Goal: Book appointment/travel/reservation

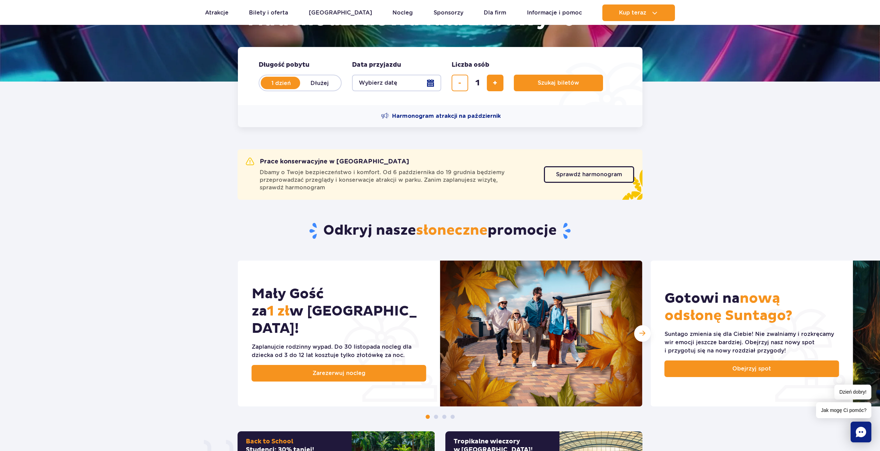
scroll to position [138, 0]
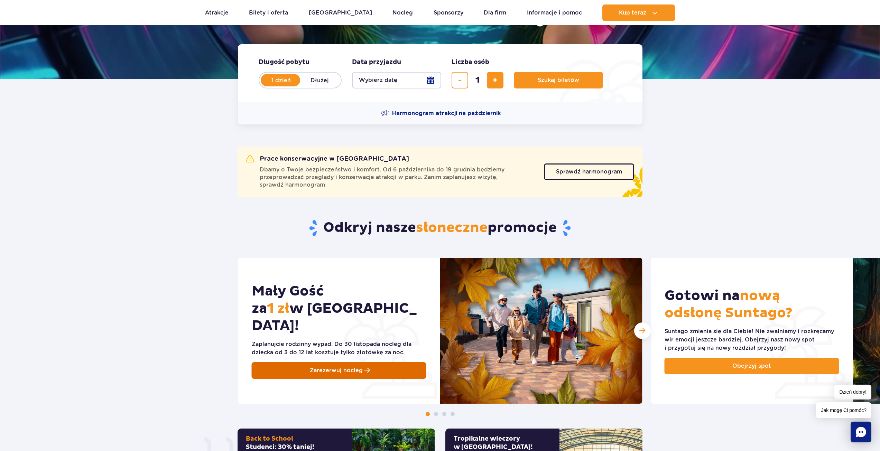
click at [343, 362] on link "Zarezerwuj nocleg" at bounding box center [339, 370] width 175 height 17
click at [194, 318] on div "Mały Gość za 1 zł w [GEOGRAPHIC_DATA]! Zaplanujcie rodzinny wypad. Do [DATE] no…" at bounding box center [440, 337] width 880 height 158
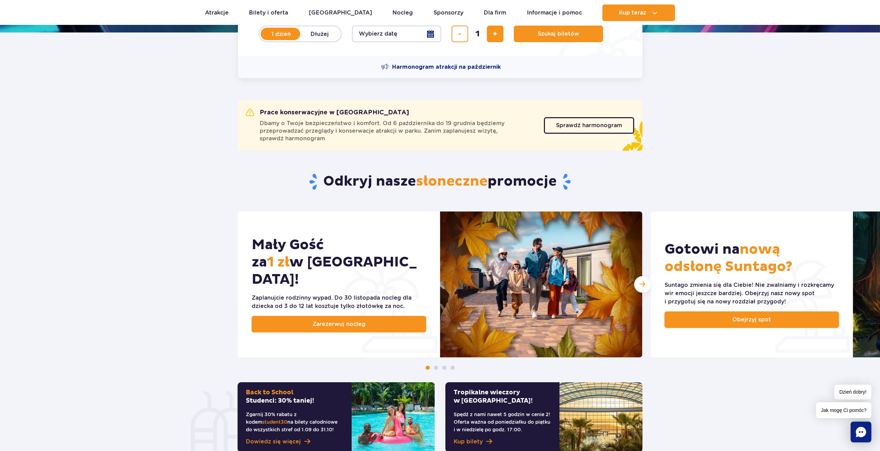
scroll to position [242, 0]
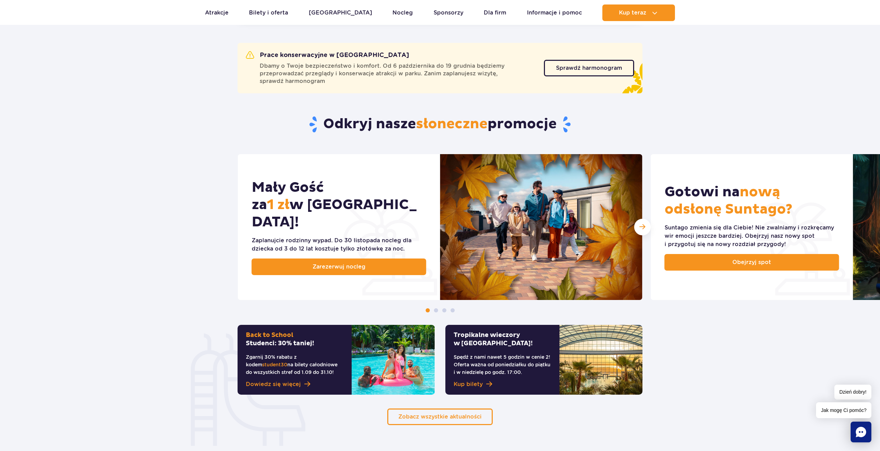
click at [438, 311] on div at bounding box center [440, 311] width 880 height 4
click at [437, 311] on span at bounding box center [436, 311] width 4 height 4
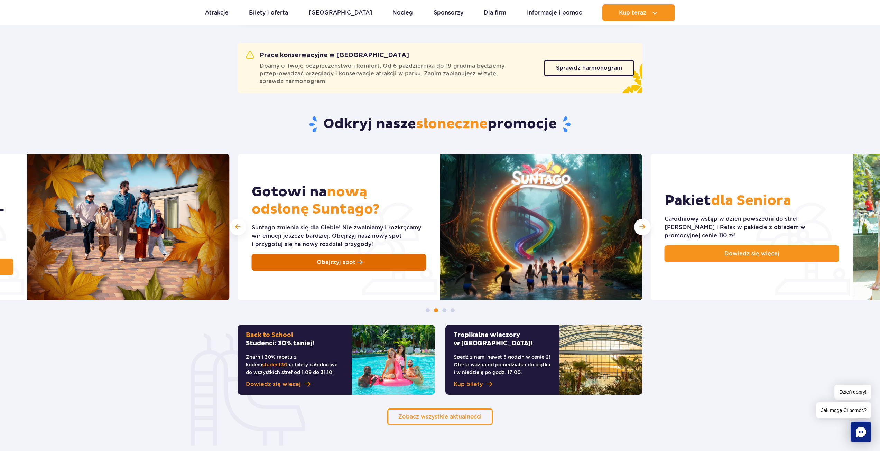
click at [381, 256] on link "Obejrzyj spot" at bounding box center [339, 262] width 175 height 17
click at [642, 228] on span "Następny slajd" at bounding box center [643, 227] width 6 height 7
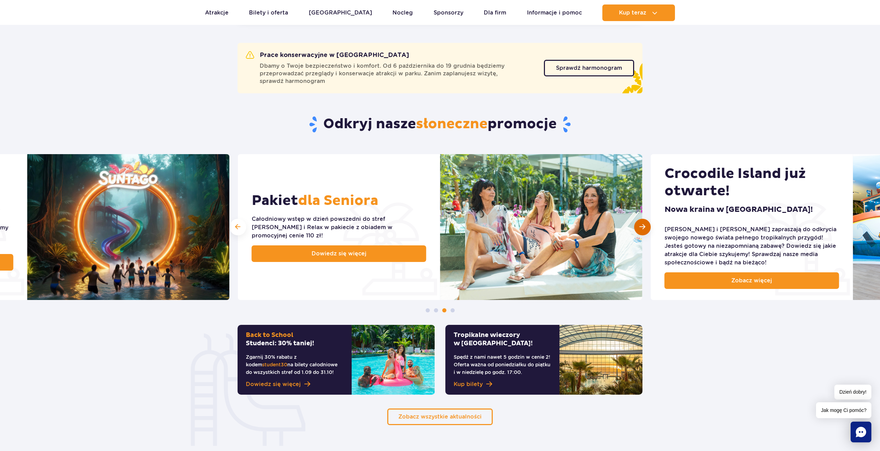
click at [639, 228] on div "Następny slajd" at bounding box center [642, 227] width 17 height 17
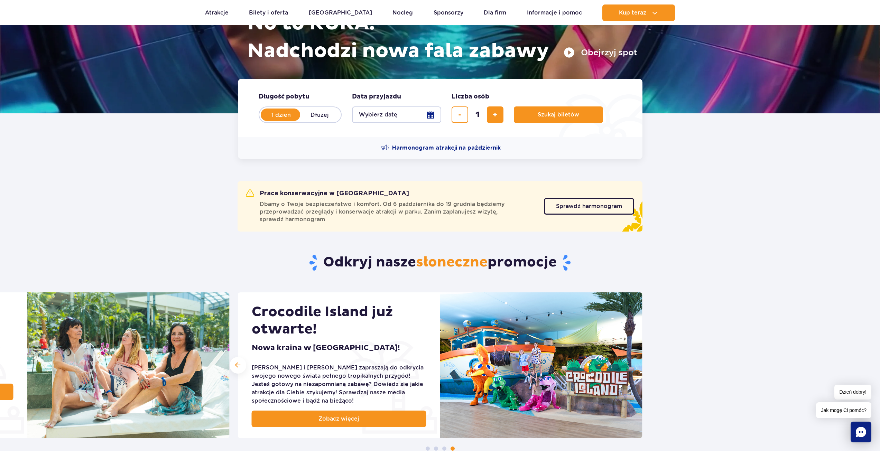
scroll to position [69, 0]
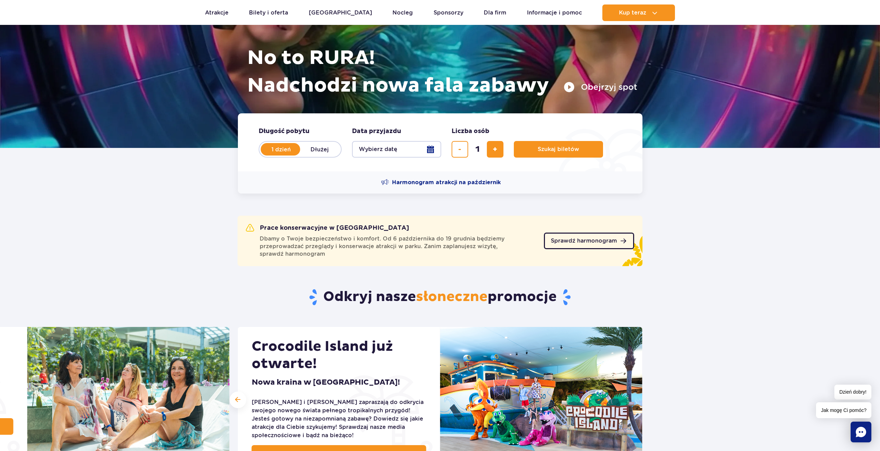
click at [587, 238] on span "Sprawdź harmonogram" at bounding box center [584, 241] width 66 height 6
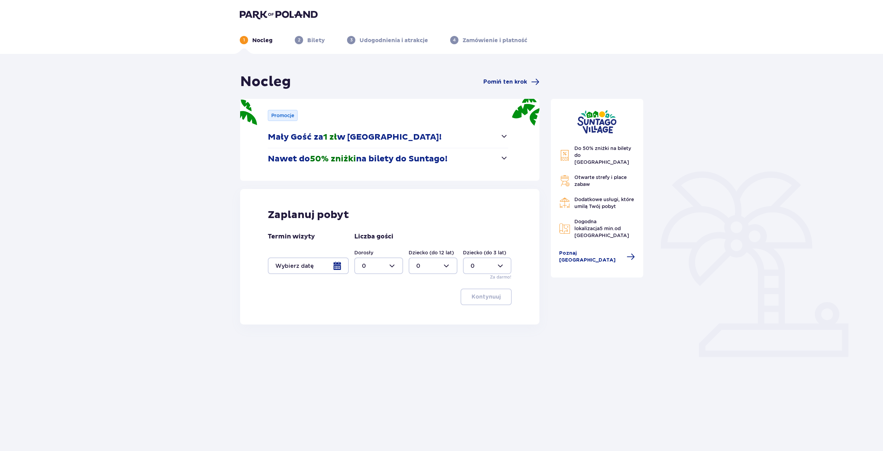
click at [339, 267] on div at bounding box center [308, 266] width 81 height 17
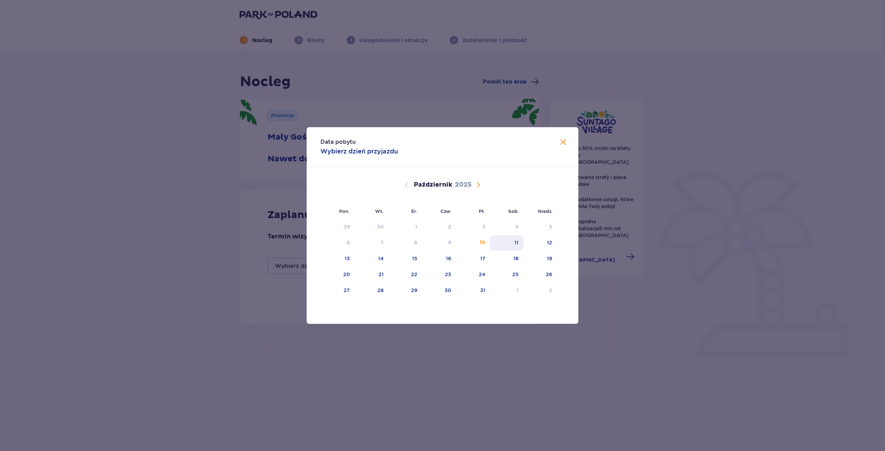
click at [513, 242] on div "11" at bounding box center [507, 243] width 34 height 15
click at [542, 240] on div "12" at bounding box center [541, 243] width 34 height 15
type input "11.10.25 - 12.10.25"
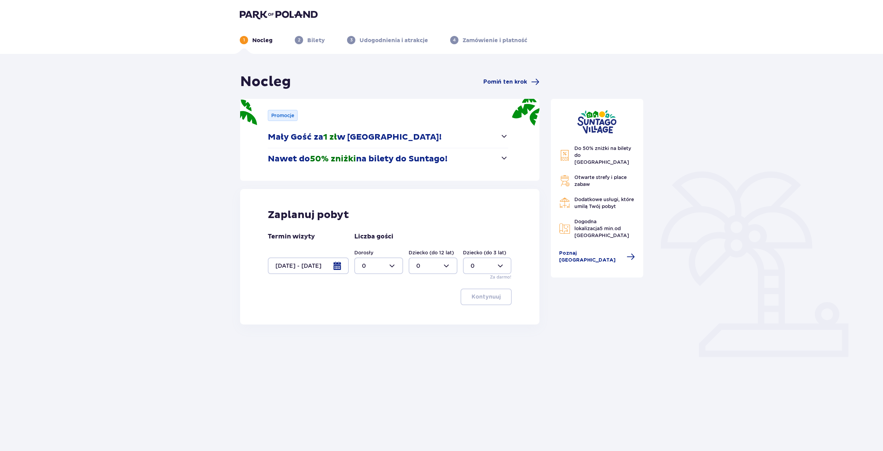
click at [390, 268] on div at bounding box center [378, 266] width 49 height 17
click at [367, 319] on div "2" at bounding box center [379, 316] width 34 height 8
type input "2"
click at [450, 267] on div at bounding box center [432, 266] width 49 height 17
click at [427, 312] on div "2" at bounding box center [433, 316] width 34 height 8
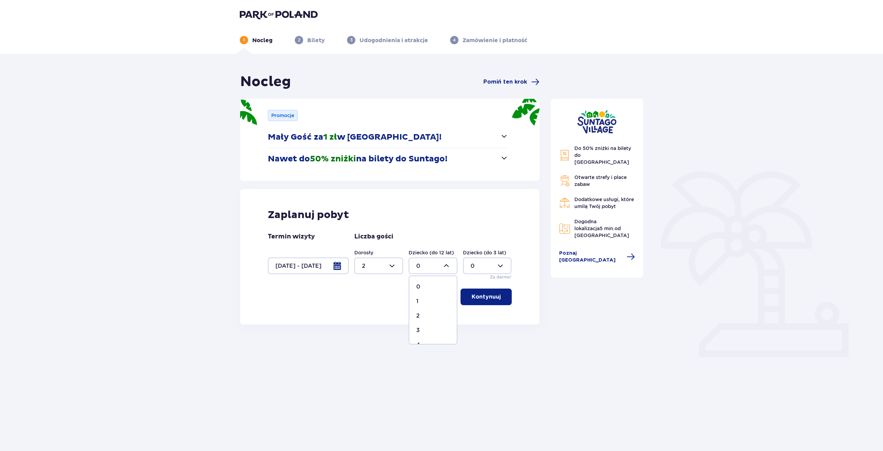
type input "2"
click at [392, 264] on div at bounding box center [378, 266] width 49 height 17
click at [365, 328] on p "3" at bounding box center [363, 331] width 3 height 8
type input "3"
click at [483, 298] on p "Kontynuuj" at bounding box center [485, 297] width 29 height 8
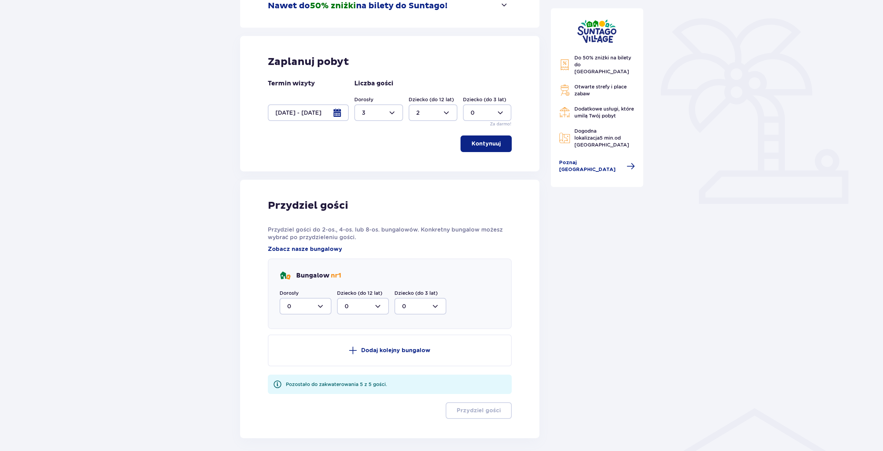
scroll to position [113, 0]
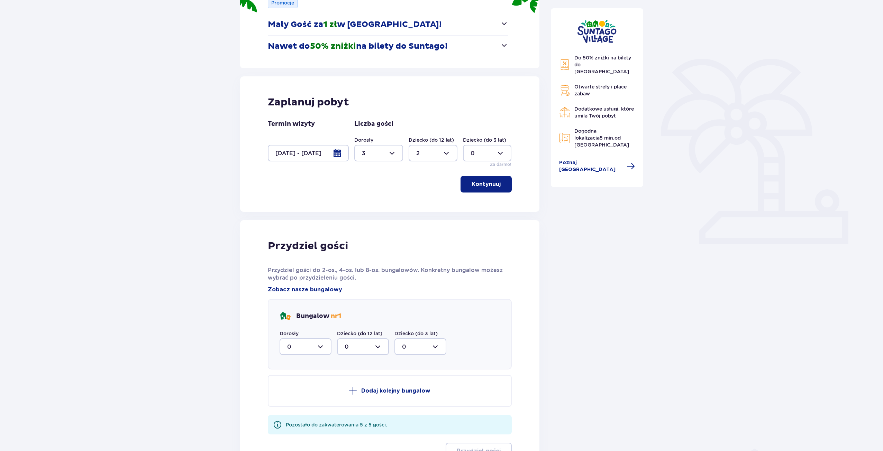
click at [496, 190] on button "Kontynuuj" at bounding box center [485, 184] width 51 height 17
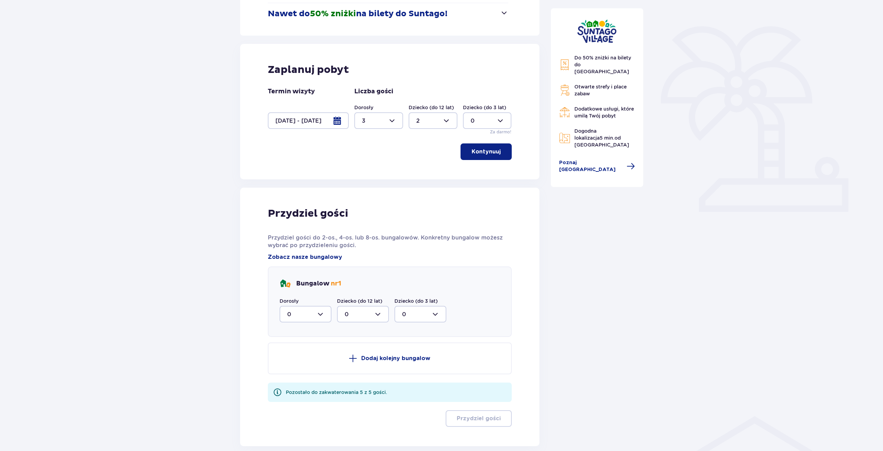
scroll to position [44, 0]
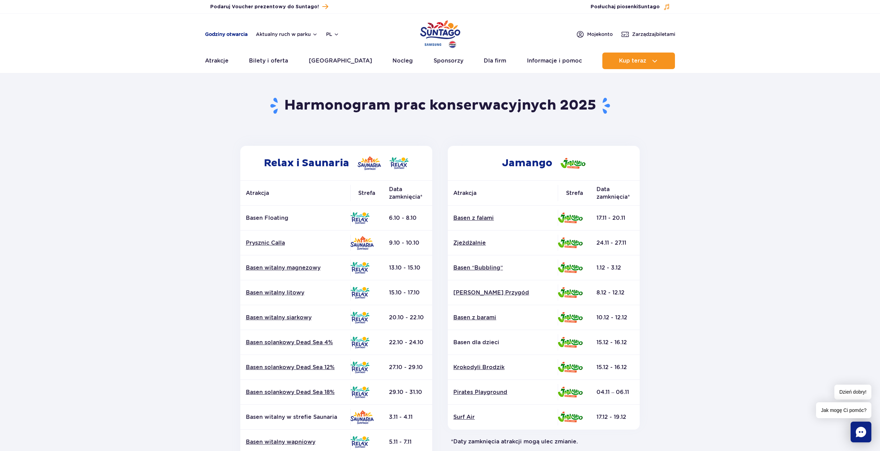
click at [234, 35] on link "Godziny otwarcia" at bounding box center [226, 34] width 43 height 7
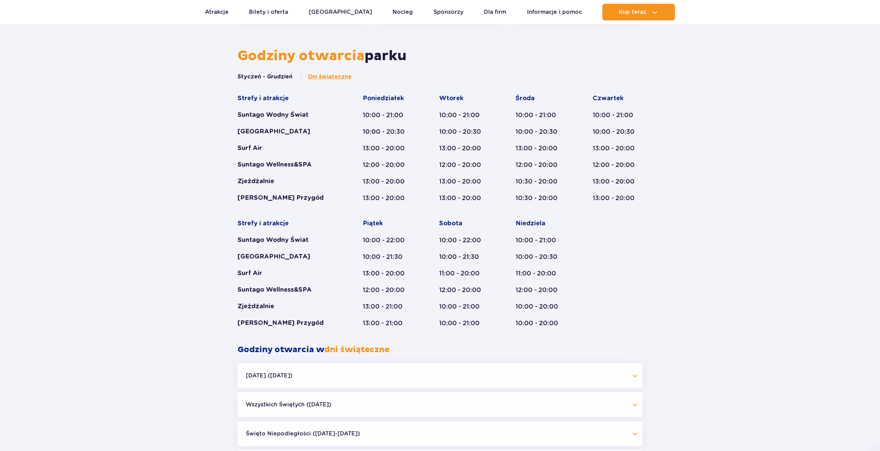
scroll to position [367, 0]
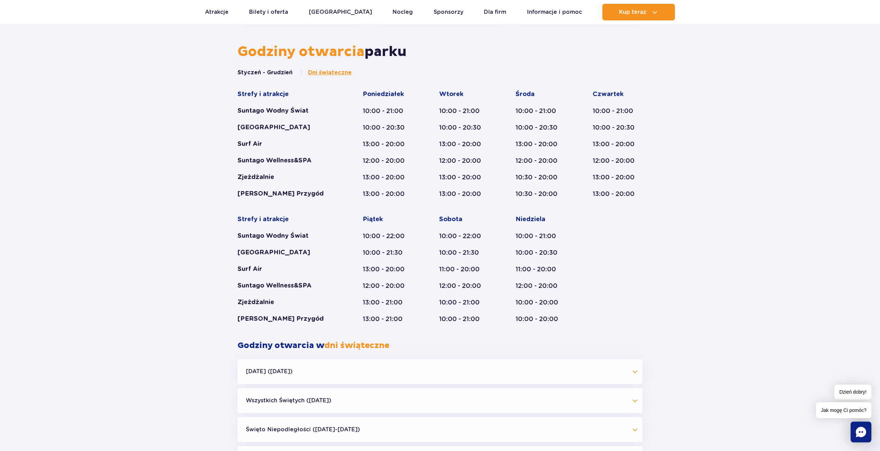
click at [616, 401] on button "Wszystkich Świętych (01.11.25)" at bounding box center [440, 400] width 405 height 25
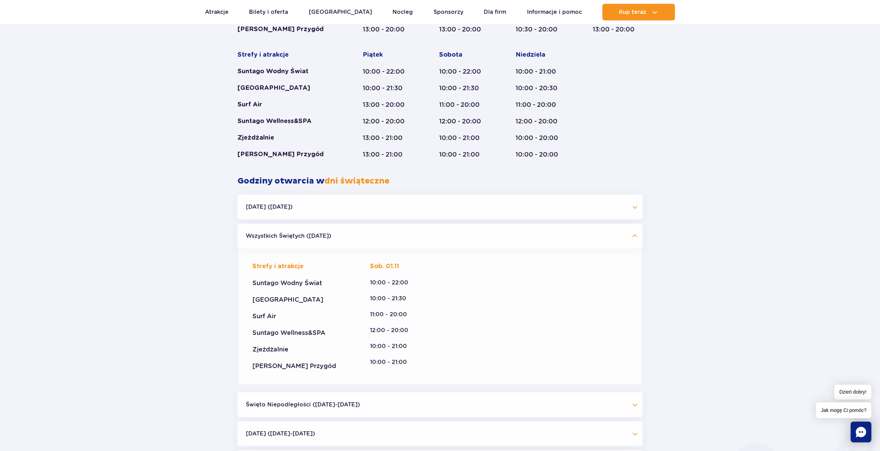
scroll to position [609, 0]
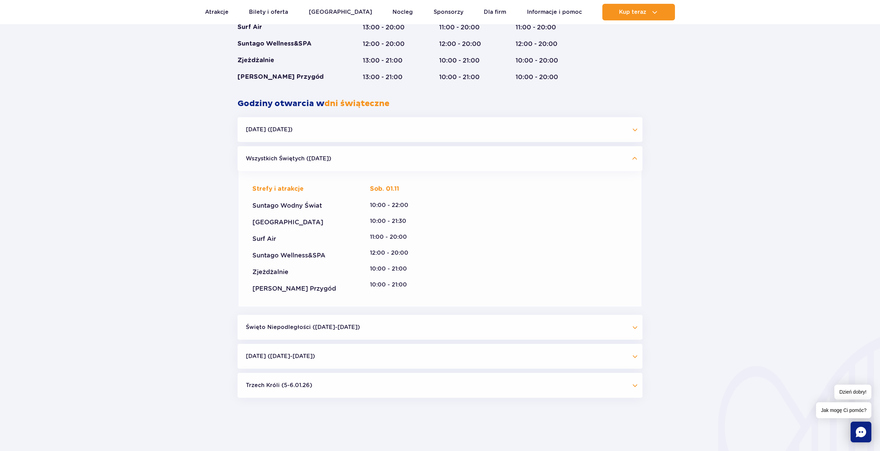
click at [353, 325] on button "Święto Niepodległości (09.11-11.11.25)" at bounding box center [440, 327] width 405 height 25
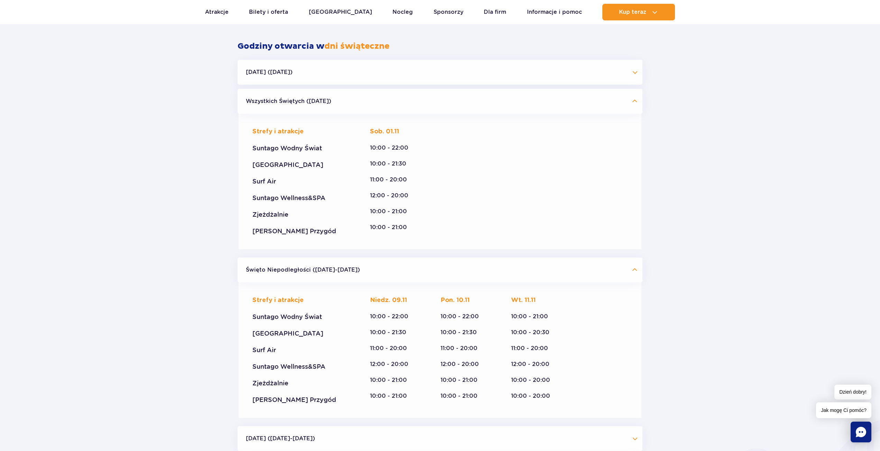
scroll to position [747, 0]
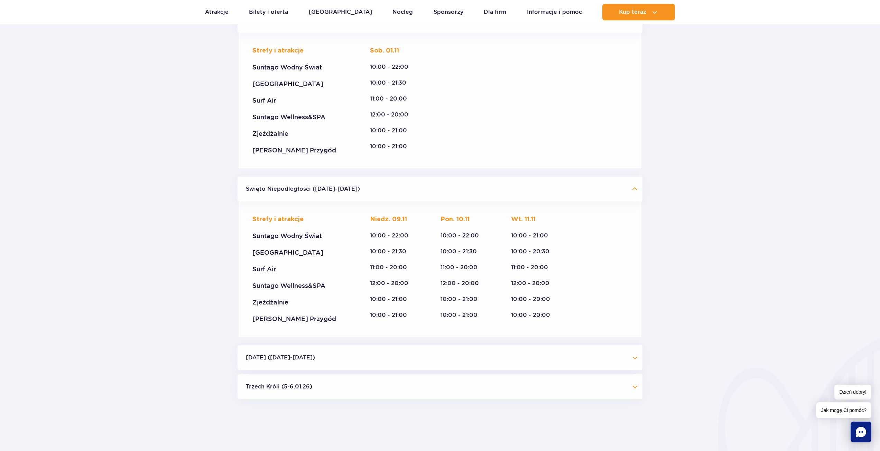
click at [334, 362] on button "Boże Narodzenie (23.12-01.01.26)" at bounding box center [440, 358] width 405 height 25
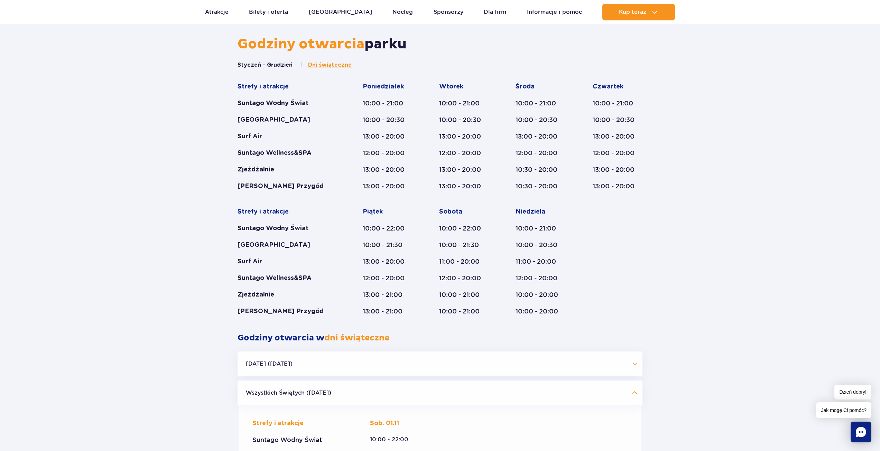
scroll to position [367, 0]
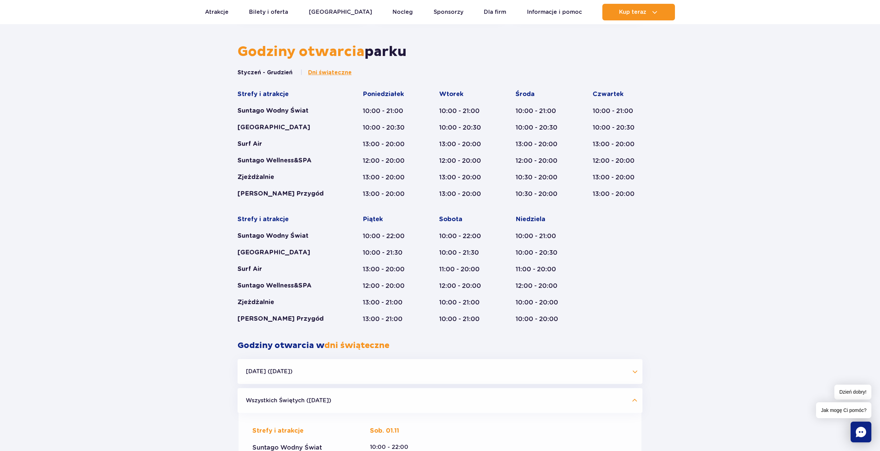
click at [312, 362] on button "Halloween (31.10.25)" at bounding box center [440, 371] width 405 height 25
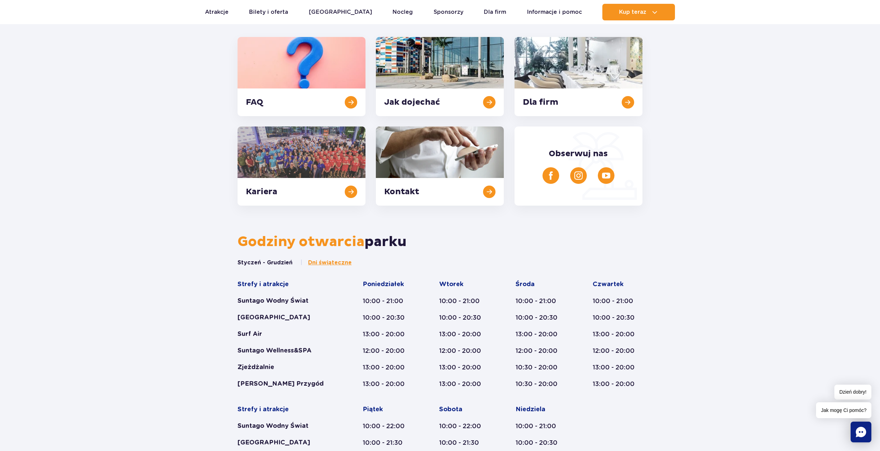
scroll to position [90, 0]
